Goal: Task Accomplishment & Management: Manage account settings

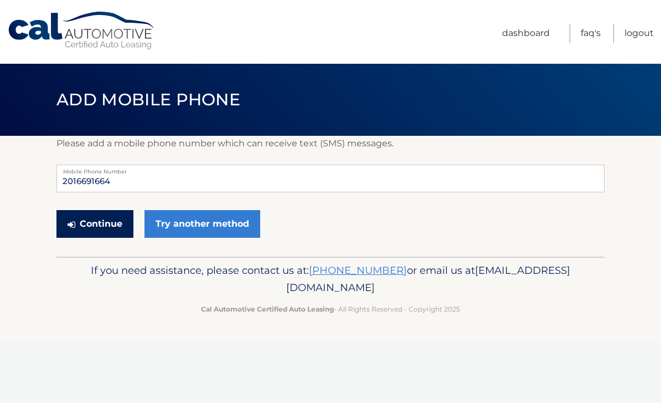
click at [79, 223] on button "Continue" at bounding box center [94, 224] width 77 height 28
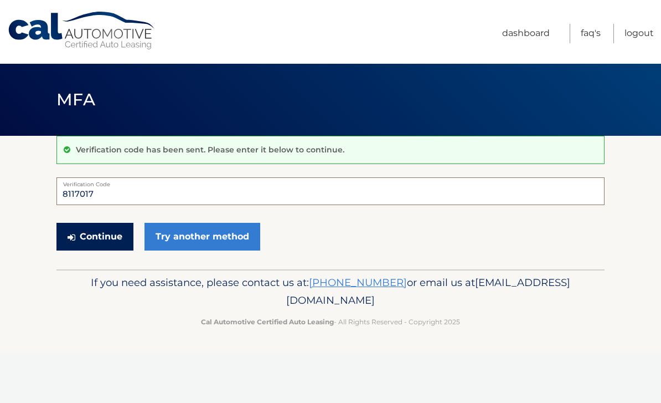
type input "8117017"
click at [78, 233] on button "Continue" at bounding box center [94, 237] width 77 height 28
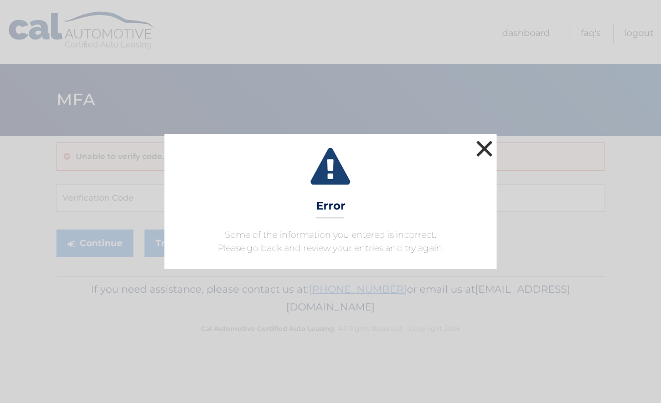
click at [478, 149] on button "×" at bounding box center [484, 148] width 22 height 22
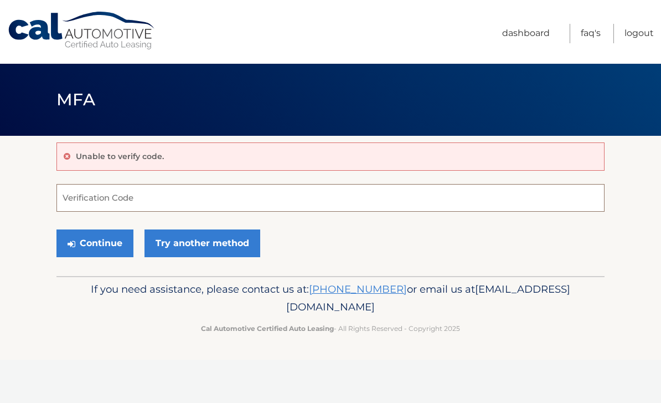
click at [70, 198] on input "Verification Code" at bounding box center [330, 198] width 548 height 28
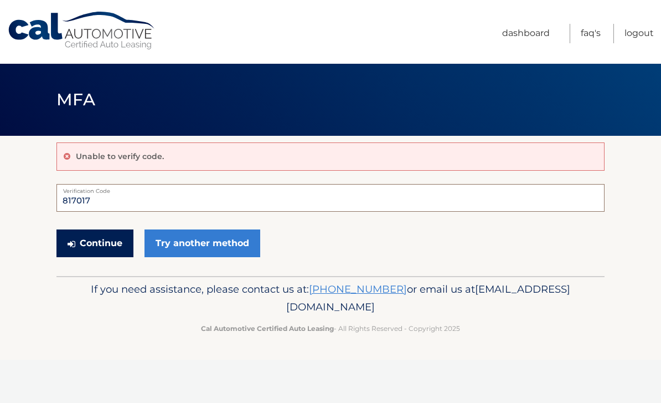
type input "817017"
click at [78, 244] on button "Continue" at bounding box center [94, 243] width 77 height 28
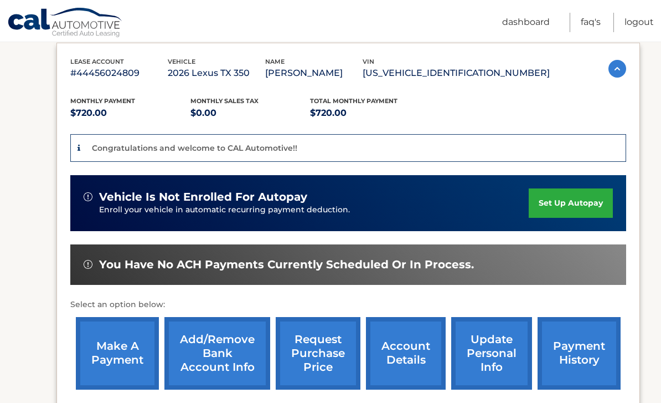
scroll to position [190, 0]
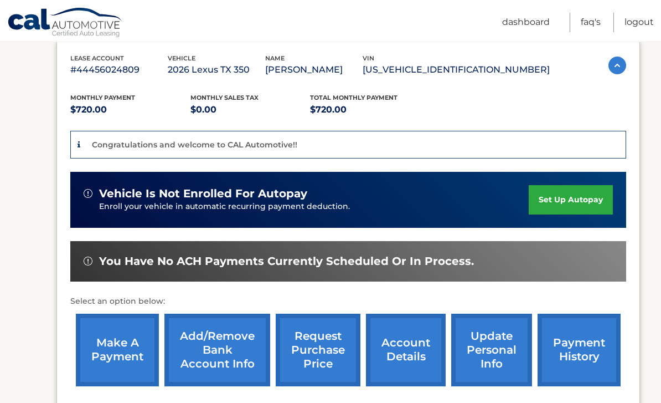
click at [586, 194] on link "set up autopay" at bounding box center [571, 199] width 84 height 29
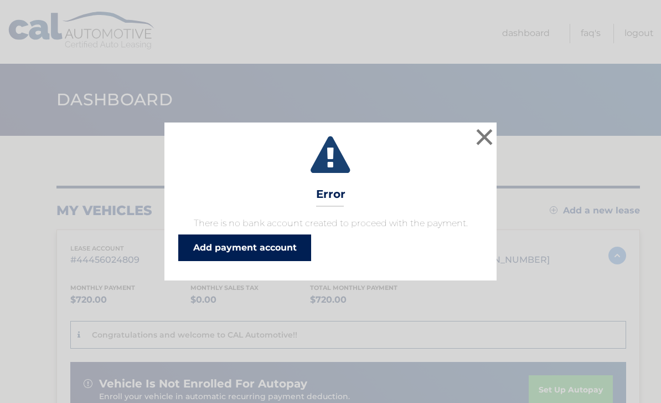
click at [266, 259] on link "Add payment account" at bounding box center [244, 247] width 133 height 27
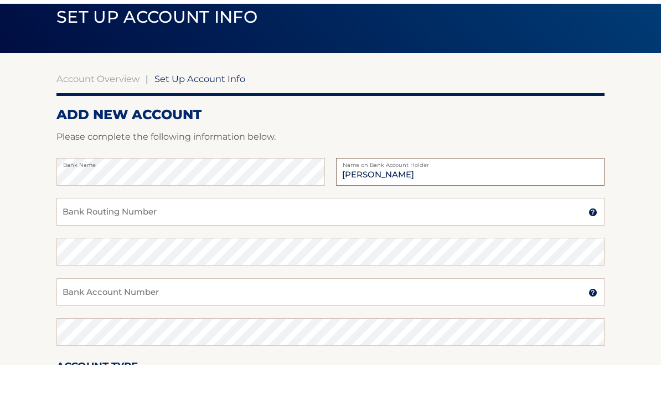
scroll to position [50, 0]
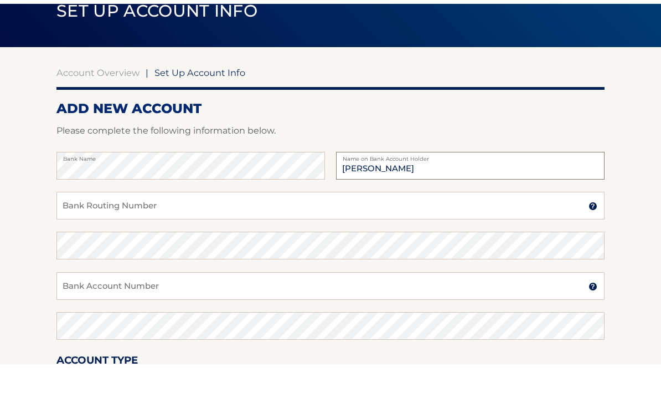
type input "[PERSON_NAME]"
click at [538, 230] on input "Bank Routing Number" at bounding box center [330, 244] width 548 height 28
click at [224, 310] on input "Bank Account Number" at bounding box center [330, 324] width 548 height 28
type input "381003626566"
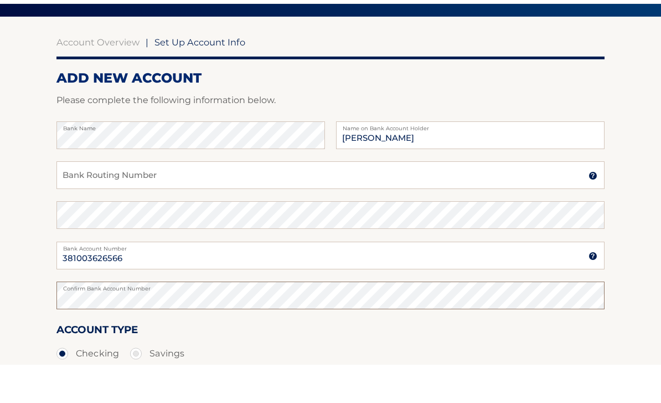
scroll to position [86, 0]
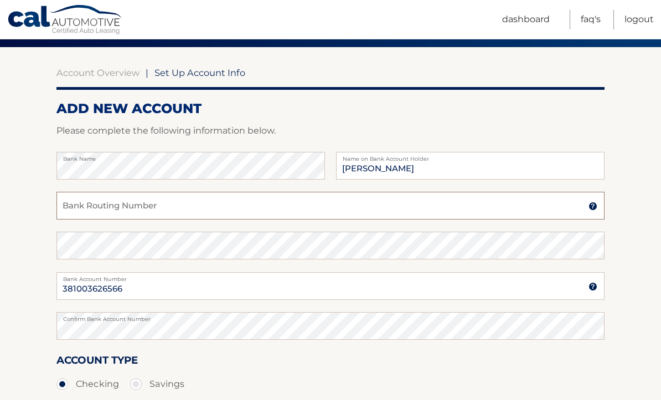
click at [98, 215] on input "Bank Routing Number" at bounding box center [330, 208] width 548 height 28
type input "021200339"
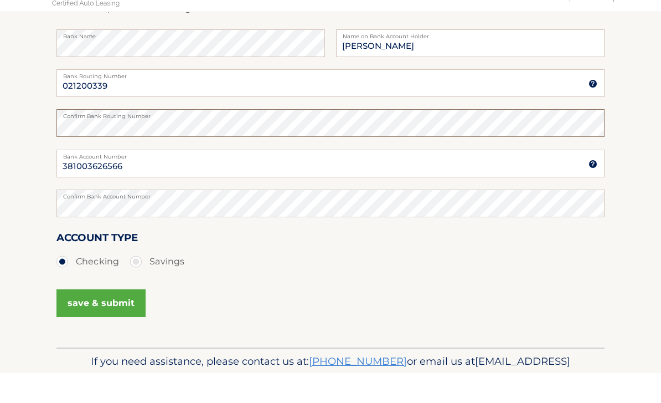
scroll to position [184, 0]
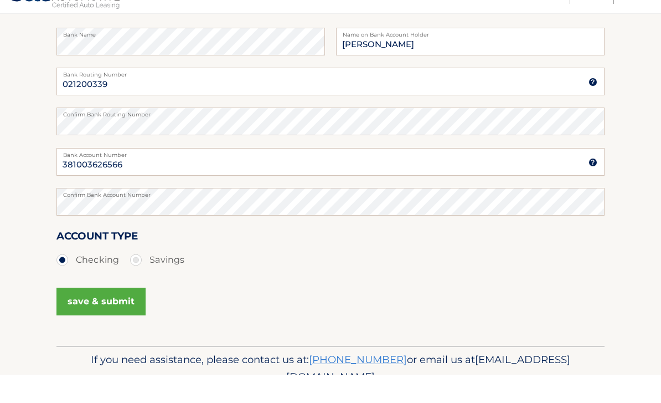
click at [105, 316] on button "save & submit" at bounding box center [100, 330] width 89 height 28
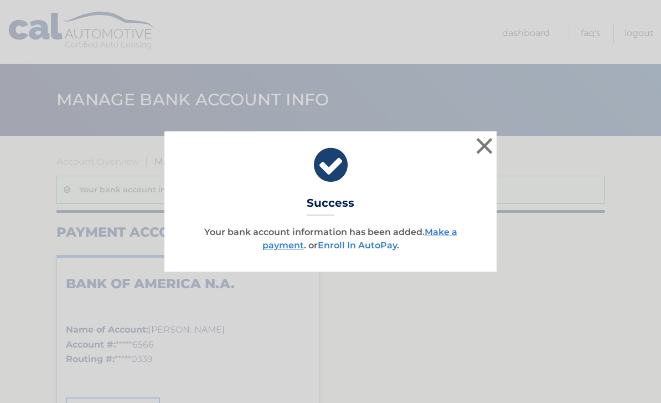
click at [367, 245] on link "Enroll In AutoPay" at bounding box center [357, 245] width 79 height 11
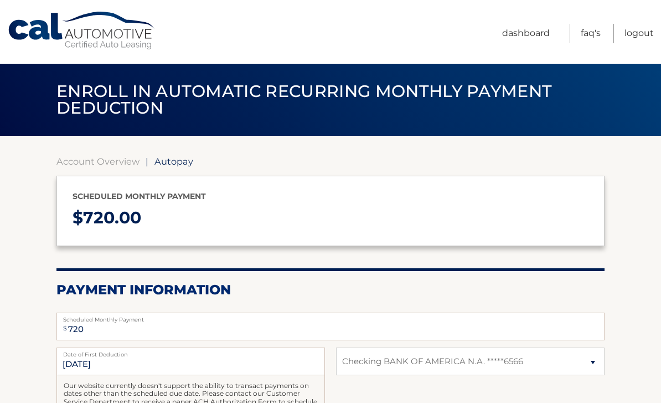
select select "YWFlOTEzM2MtYTc5Ni00NmMxLWFhNWUtN2ViNDM3NDg2OGM0"
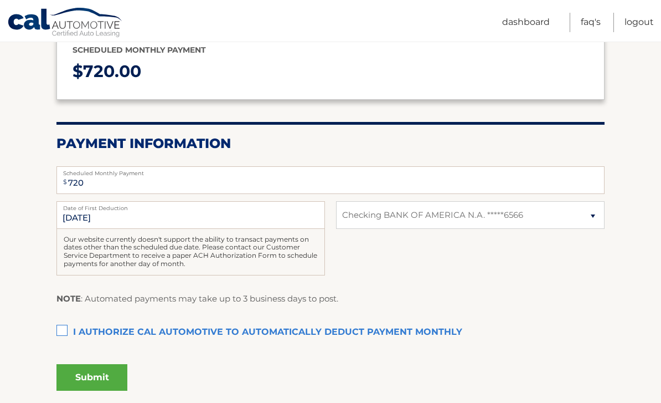
scroll to position [147, 0]
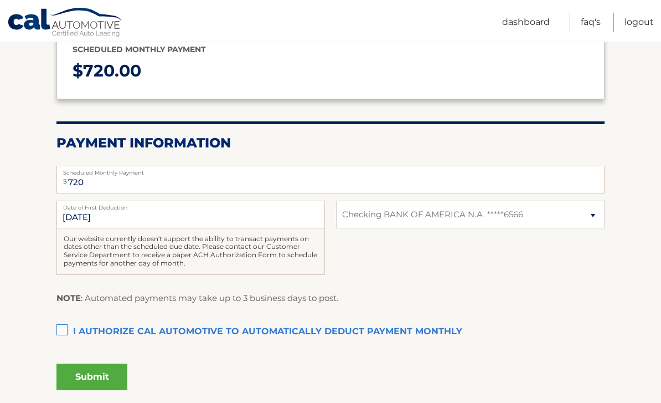
click at [60, 331] on label "I authorize cal automotive to automatically deduct payment monthly This checkbo…" at bounding box center [330, 332] width 548 height 22
click at [0, 0] on input "I authorize cal automotive to automatically deduct payment monthly This checkbo…" at bounding box center [0, 0] width 0 height 0
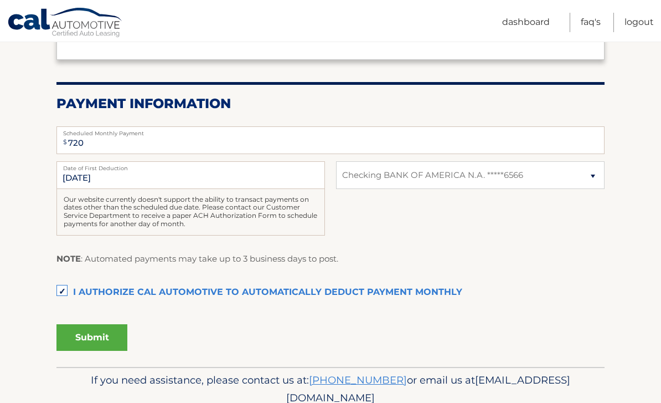
scroll to position [185, 0]
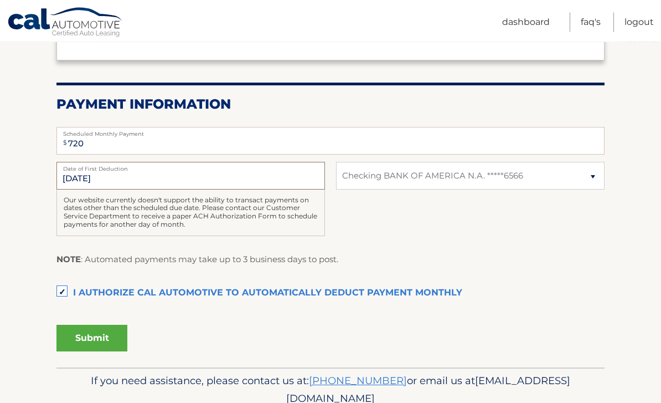
click at [275, 185] on input "[DATE]" at bounding box center [190, 176] width 269 height 28
click at [295, 180] on input "[DATE]" at bounding box center [190, 176] width 269 height 28
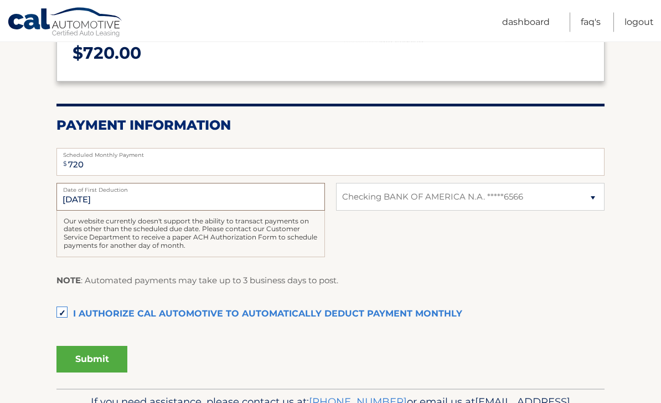
scroll to position [195, 0]
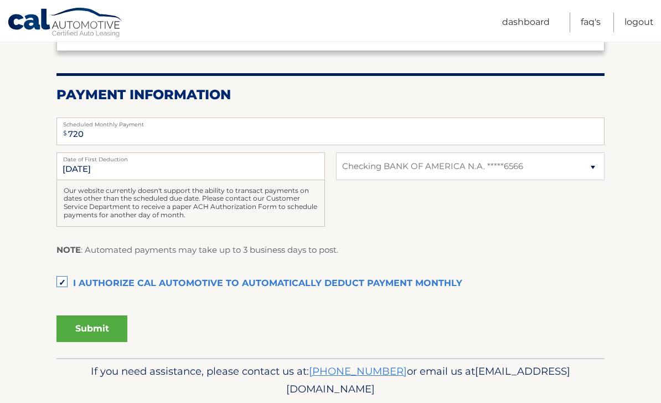
click at [99, 323] on button "Submit" at bounding box center [91, 328] width 71 height 27
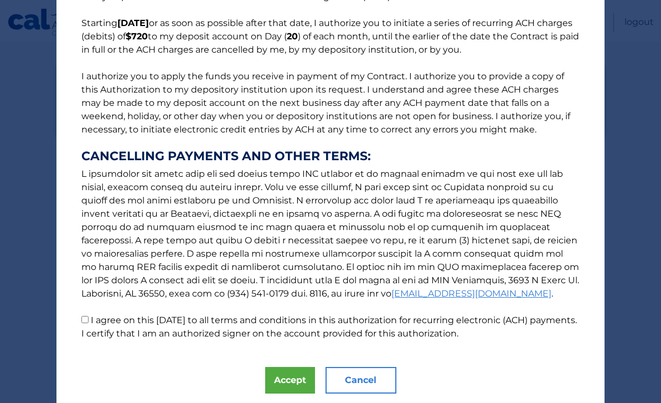
scroll to position [85, 0]
click at [80, 323] on p "The words "I" "me" and "my" mean any identified Customer who signs this Authori…" at bounding box center [330, 138] width 520 height 403
click at [92, 315] on label "I agree on this [DATE] to all terms and conditions in this authorization for re…" at bounding box center [329, 327] width 496 height 24
click at [89, 316] on input "I agree on this [DATE] to all terms and conditions in this authorization for re…" at bounding box center [84, 319] width 7 height 7
checkbox input "true"
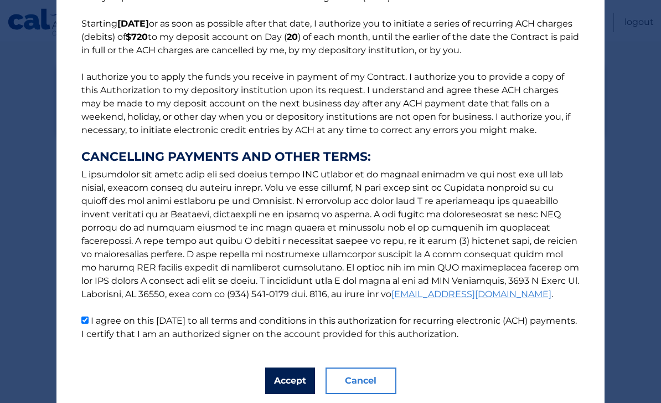
click at [282, 384] on button "Accept" at bounding box center [290, 380] width 50 height 27
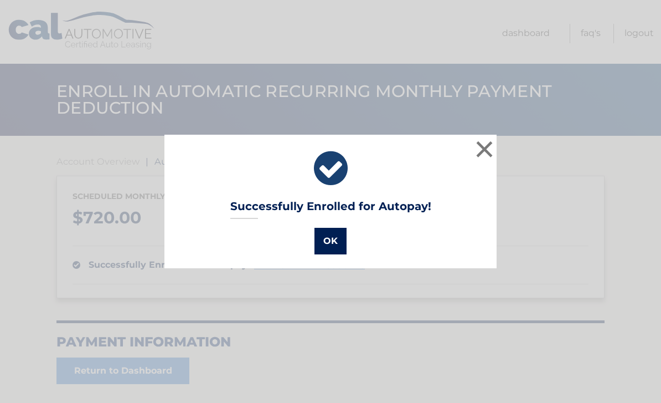
click at [329, 240] on button "OK" at bounding box center [330, 241] width 32 height 27
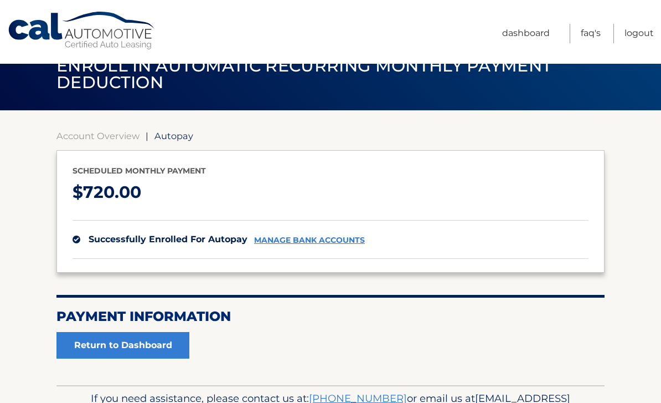
scroll to position [27, 0]
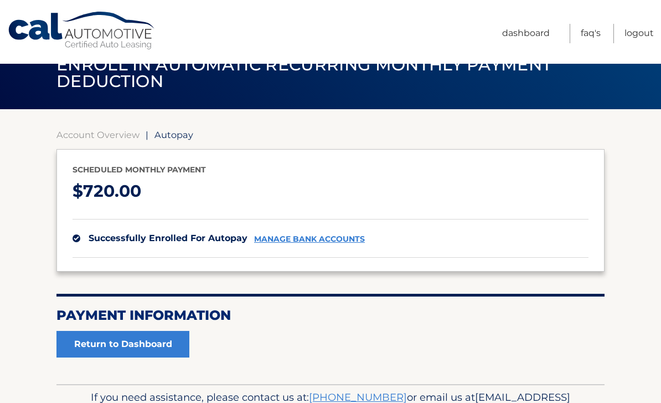
click at [328, 239] on link "manage bank accounts" at bounding box center [309, 238] width 111 height 9
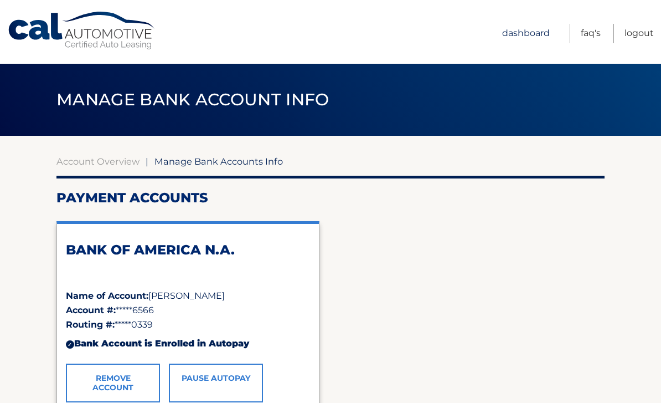
click at [525, 27] on link "Dashboard" at bounding box center [526, 33] width 48 height 19
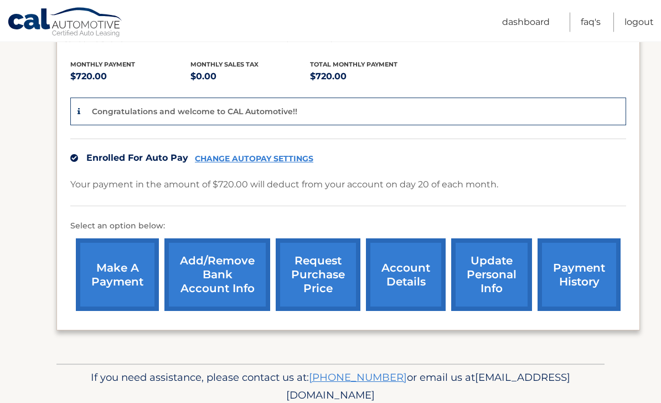
scroll to position [230, 0]
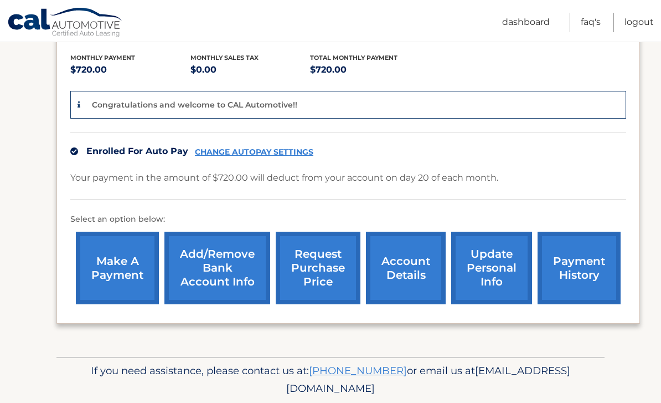
click at [329, 264] on link "request purchase price" at bounding box center [318, 267] width 85 height 73
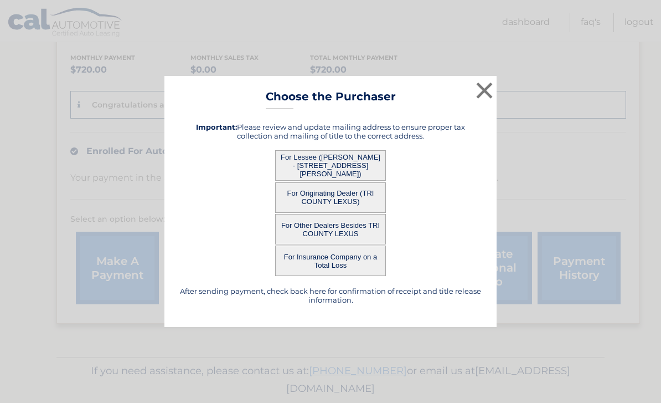
click at [346, 178] on button "For Lessee (ANTHONY FRAGOSO - 39 DALE DR, , SUMMIT, NJ 07901)" at bounding box center [330, 165] width 111 height 30
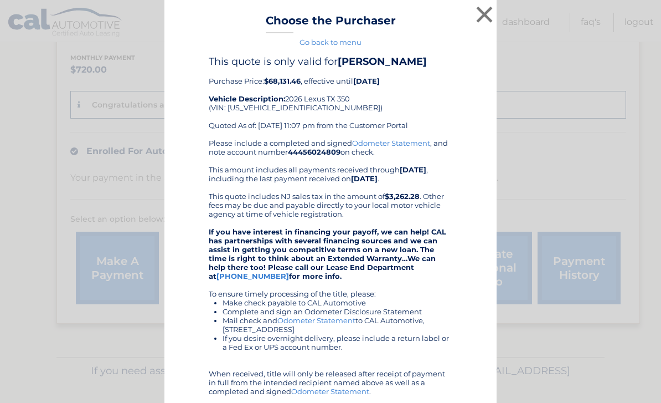
scroll to position [0, 0]
click at [486, 14] on button "×" at bounding box center [484, 14] width 22 height 22
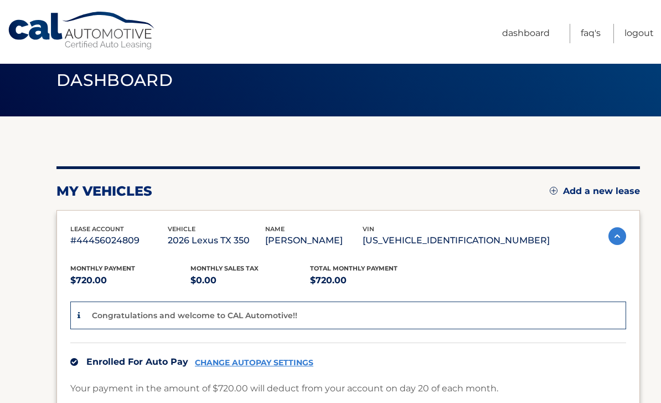
scroll to position [33, 0]
